Goal: Task Accomplishment & Management: Complete application form

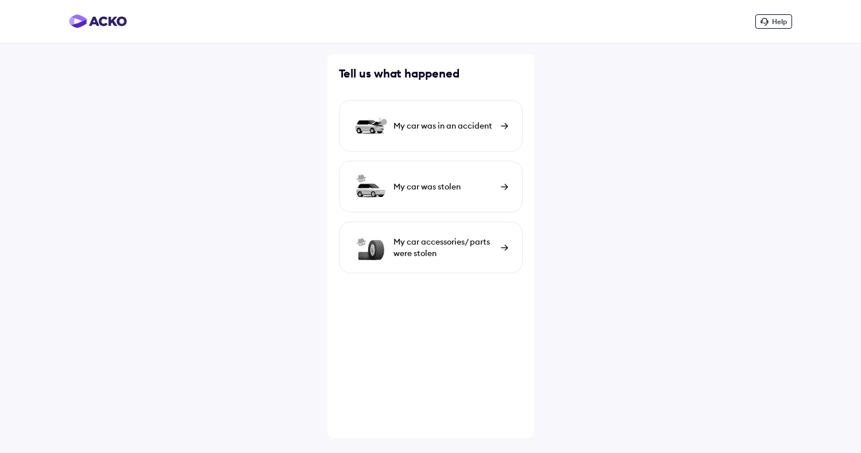
click at [406, 130] on div "My car was in an accident" at bounding box center [445, 125] width 102 height 11
click at [440, 118] on div "My car was in an accident" at bounding box center [431, 126] width 184 height 52
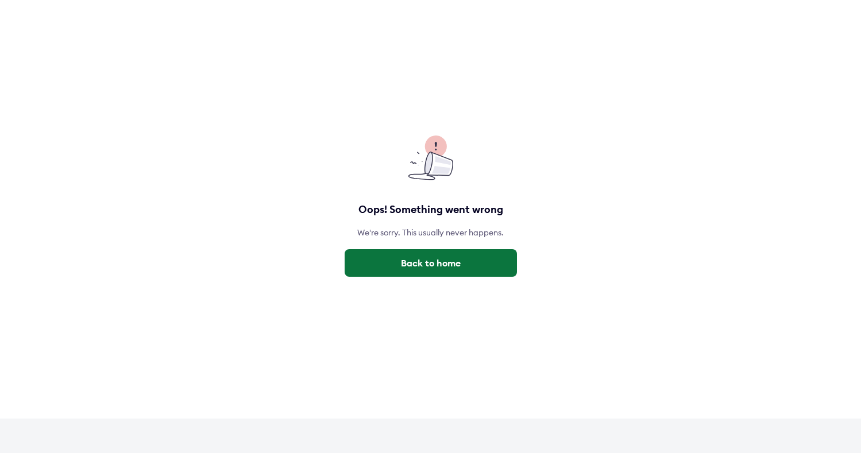
click at [423, 267] on button "Back to home" at bounding box center [431, 263] width 172 height 28
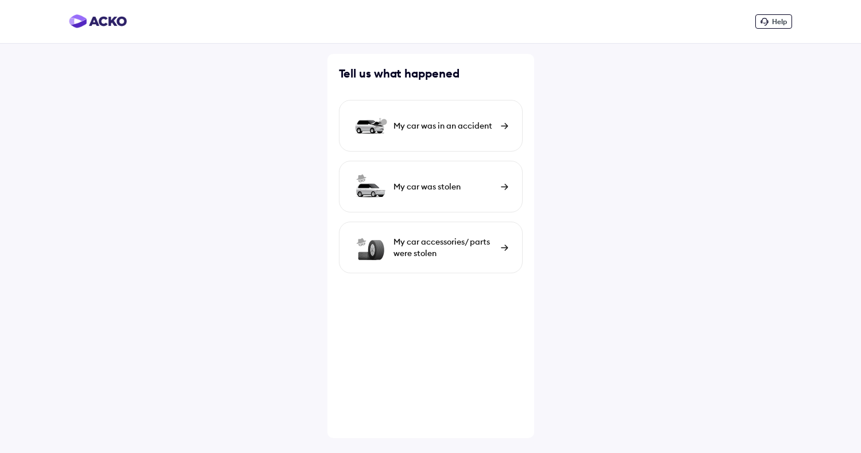
click at [425, 117] on div "My car was in an accident" at bounding box center [431, 126] width 184 height 52
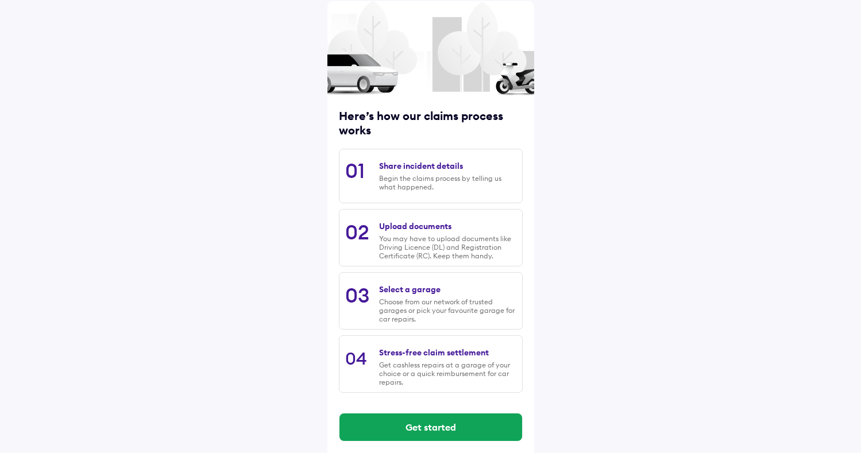
scroll to position [62, 0]
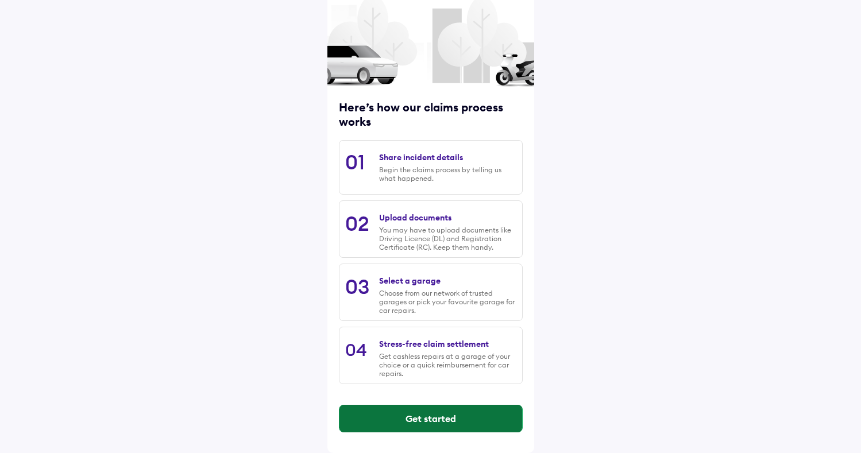
click at [430, 427] on button "Get started" at bounding box center [431, 419] width 183 height 28
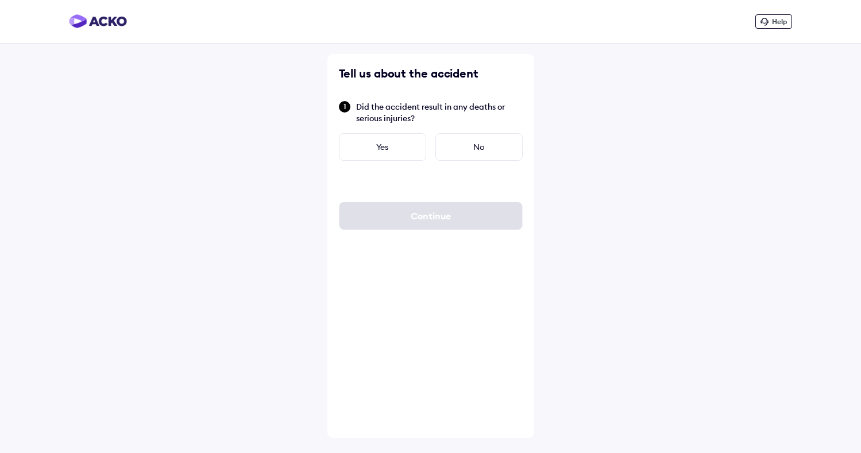
scroll to position [0, 0]
click at [484, 146] on div "No" at bounding box center [478, 147] width 87 height 28
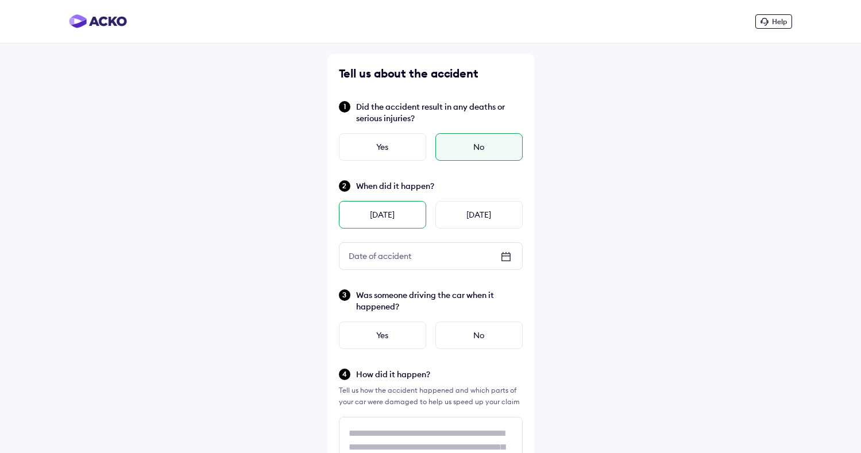
click at [403, 218] on div "[DATE]" at bounding box center [382, 215] width 87 height 28
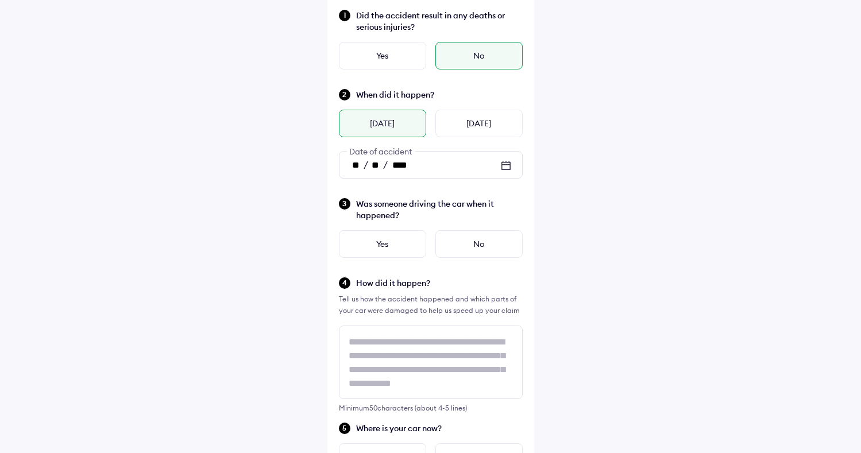
scroll to position [117, 0]
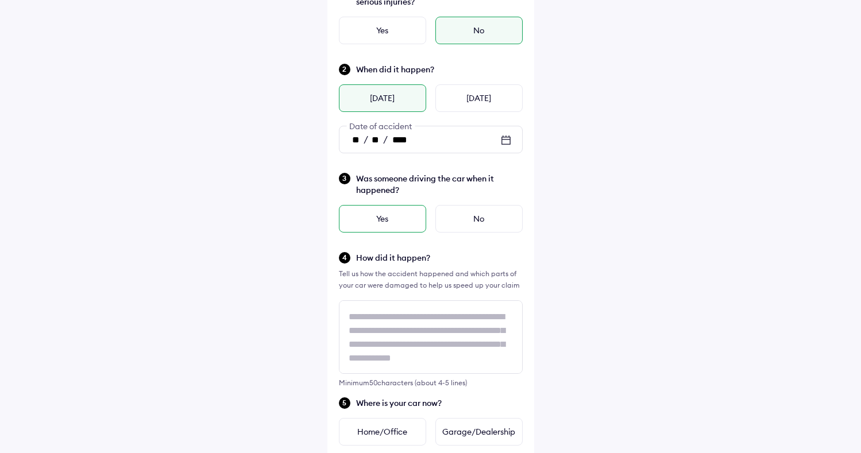
click at [410, 211] on div "Yes" at bounding box center [382, 219] width 87 height 28
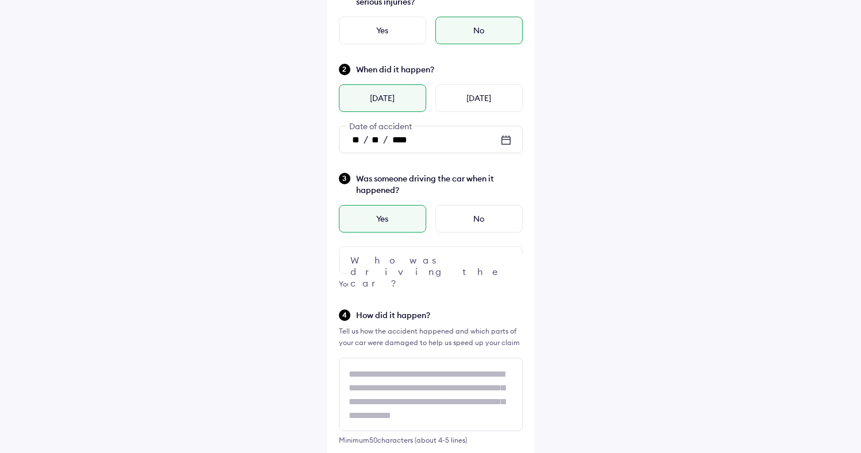
click at [425, 256] on div at bounding box center [431, 260] width 184 height 28
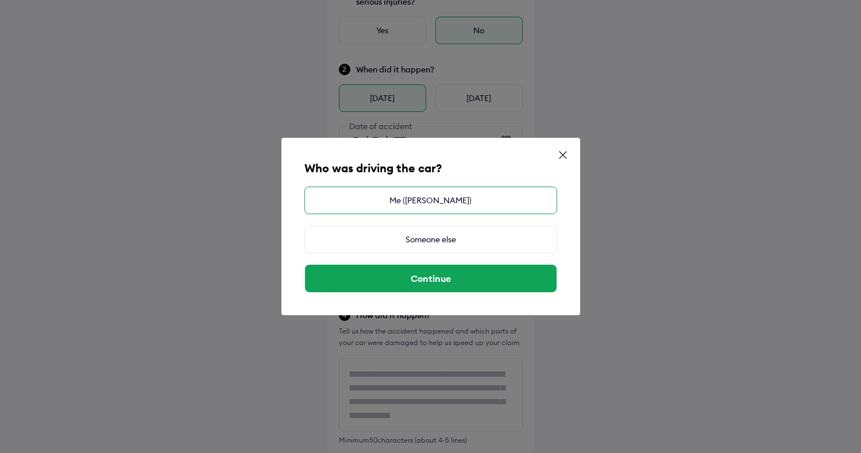
click at [446, 209] on div "Me ([PERSON_NAME])" at bounding box center [430, 201] width 253 height 28
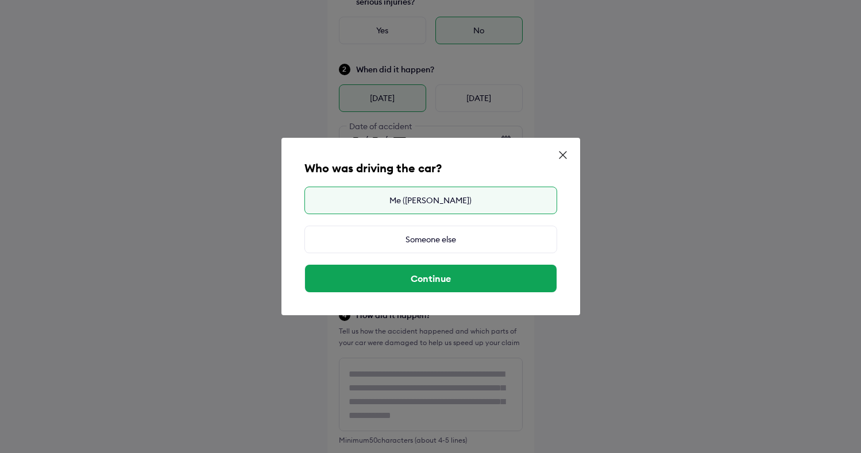
click at [474, 196] on div "Me ([PERSON_NAME])" at bounding box center [430, 201] width 253 height 28
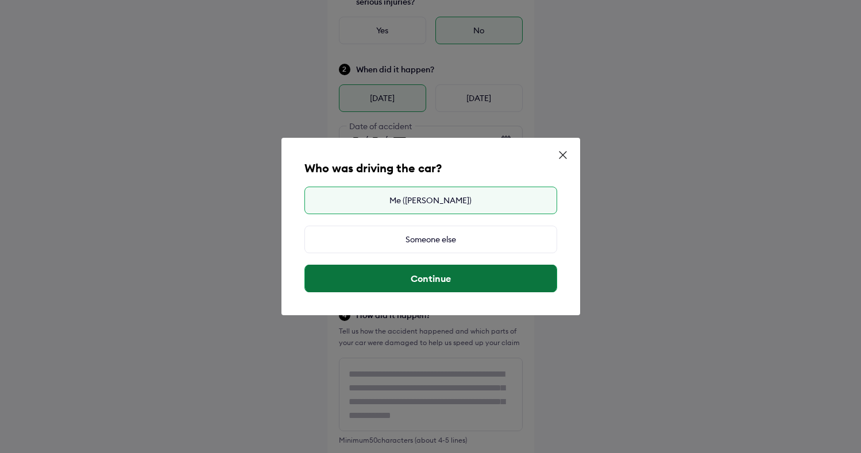
click at [452, 284] on button "Continue" at bounding box center [431, 279] width 252 height 28
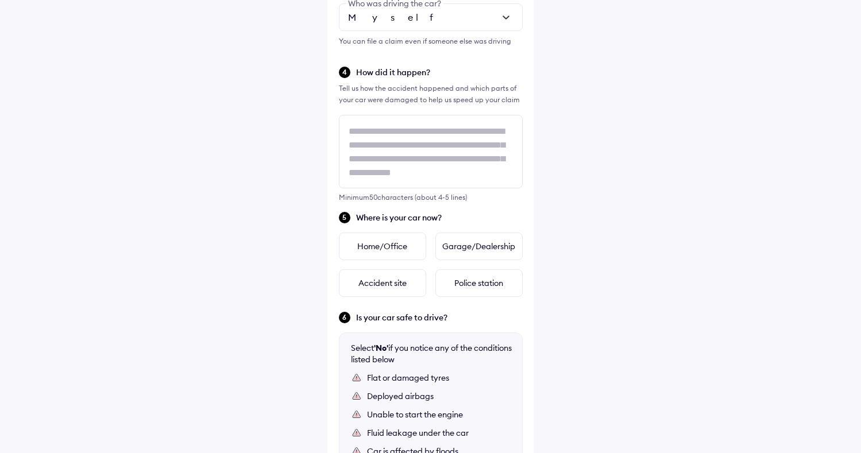
scroll to position [354, 0]
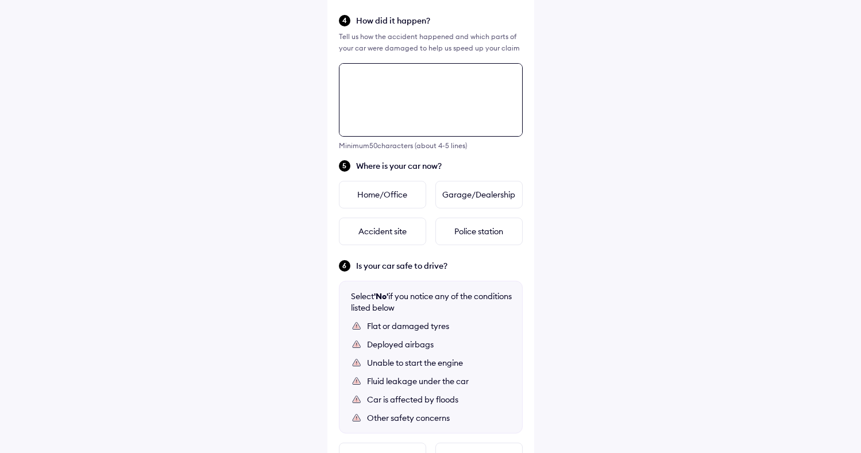
click at [404, 140] on div "Tell us about the accident Did the accident result in any deaths or serious inj…" at bounding box center [430, 108] width 207 height 931
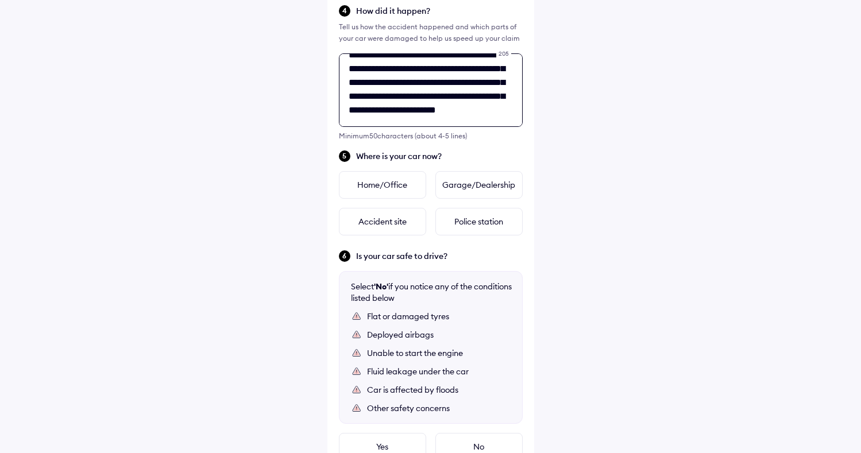
scroll to position [432, 0]
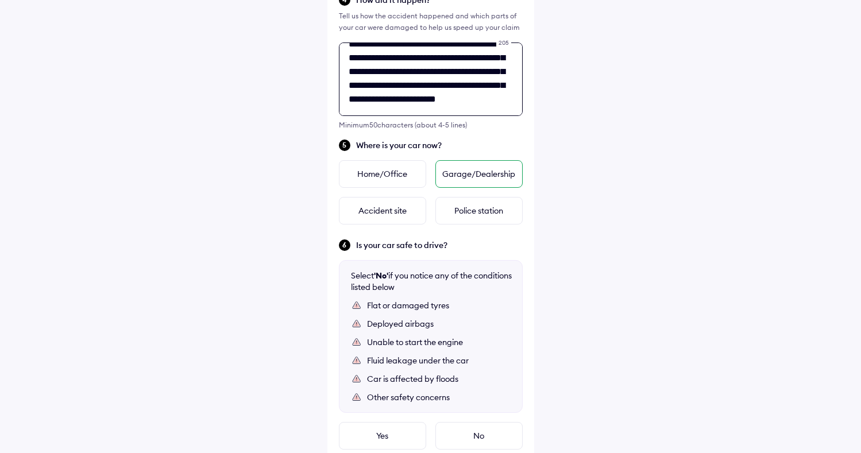
type textarea "**********"
click at [472, 179] on div "Garage/Dealership" at bounding box center [478, 174] width 87 height 28
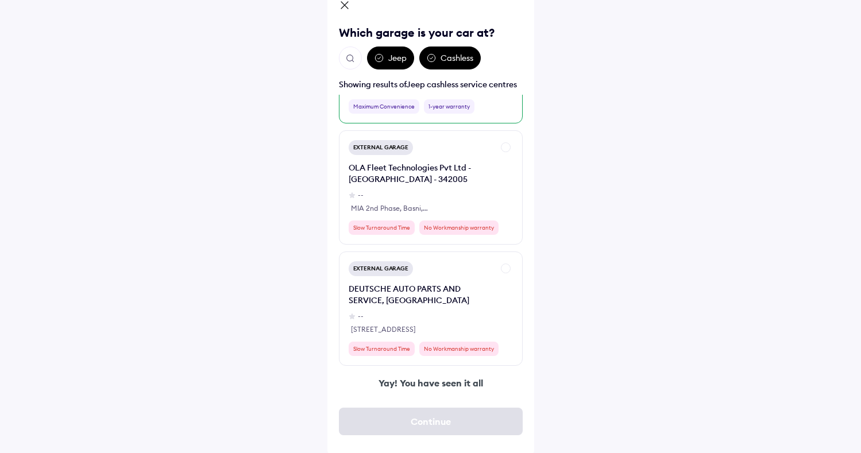
scroll to position [69, 0]
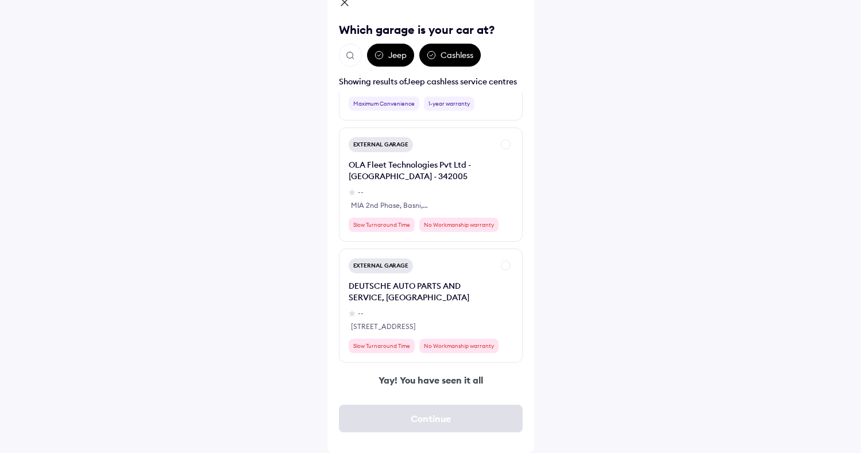
click at [588, 244] on div "Jodhpur [GEOGRAPHIC_DATA] Which garage is your car at? Jeep Cashless Showing re…" at bounding box center [430, 192] width 861 height 522
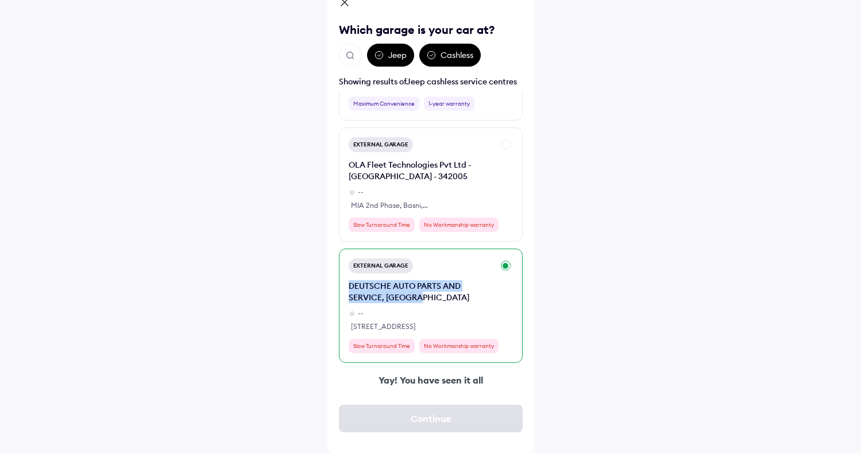
drag, startPoint x: 427, startPoint y: 298, endPoint x: 350, endPoint y: 286, distance: 77.9
click at [350, 286] on div "DEUTSCHE AUTO PARTS AND SERVICE, [GEOGRAPHIC_DATA]" at bounding box center [421, 291] width 145 height 23
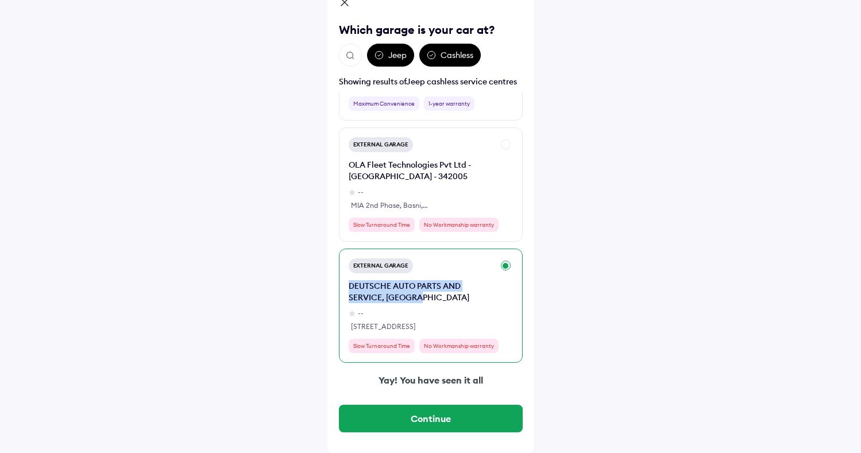
copy div "DEUTSCHE AUTO PARTS AND SERVICE, [GEOGRAPHIC_DATA]"
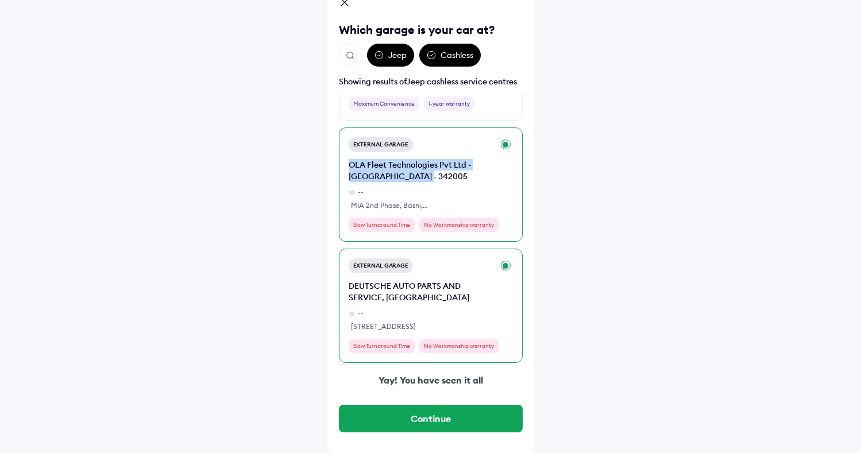
drag, startPoint x: 427, startPoint y: 176, endPoint x: 345, endPoint y: 165, distance: 83.4
click at [345, 165] on div "External Garage OLA Fleet Technologies Pvt Ltd - [GEOGRAPHIC_DATA] - 342005 -- …" at bounding box center [431, 185] width 184 height 114
copy div "OLA Fleet Technologies Pvt Ltd - [GEOGRAPHIC_DATA] - 342005"
